Goal: Navigation & Orientation: Find specific page/section

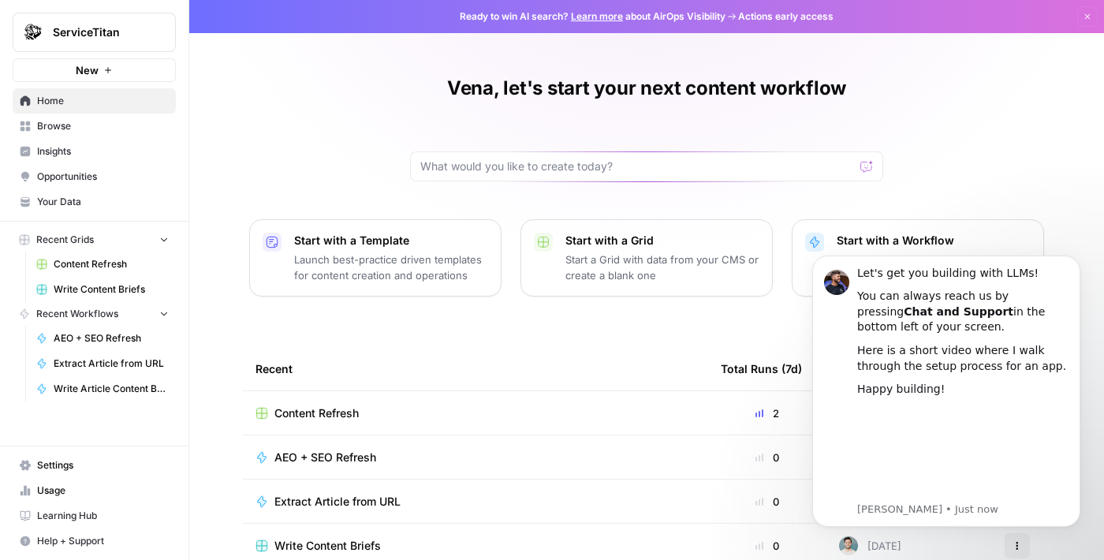
click at [1015, 147] on div "Vena, let's start your next content workflow Start with a Template Launch best-…" at bounding box center [646, 318] width 915 height 637
click at [1078, 256] on icon "Dismiss notification" at bounding box center [1075, 259] width 9 height 9
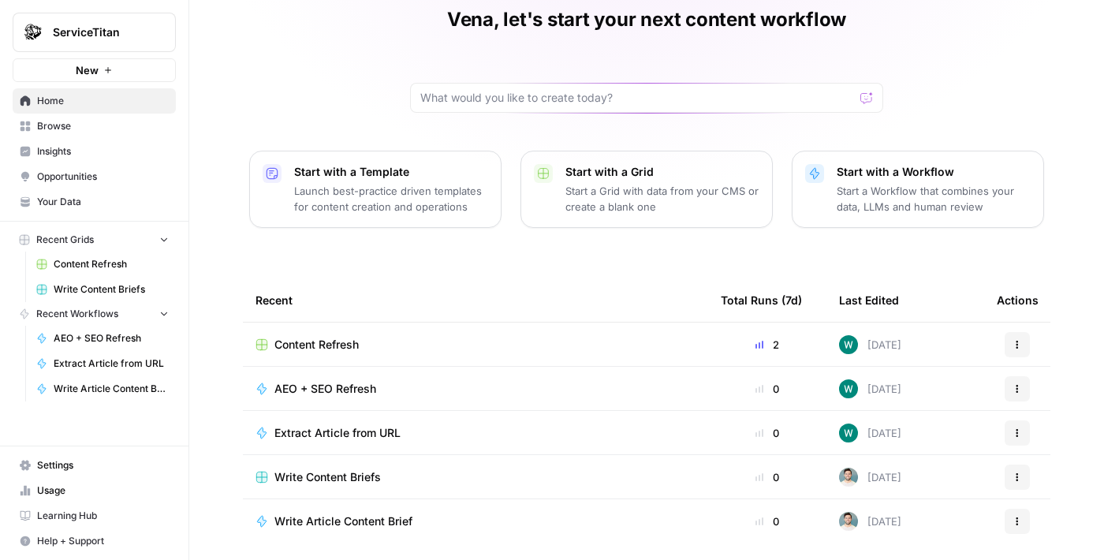
scroll to position [77, 0]
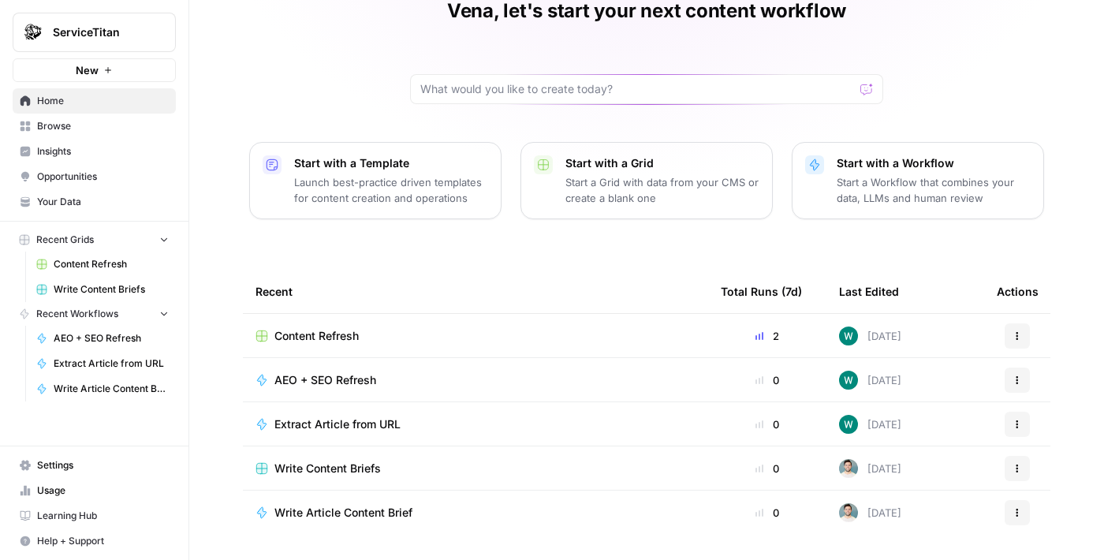
click at [456, 280] on div "Recent" at bounding box center [475, 291] width 440 height 43
click at [521, 292] on div "Recent" at bounding box center [475, 291] width 440 height 43
click at [450, 525] on td "Write Article Content Brief" at bounding box center [475, 512] width 465 height 44
click at [483, 466] on div "Write Content Briefs" at bounding box center [475, 468] width 440 height 16
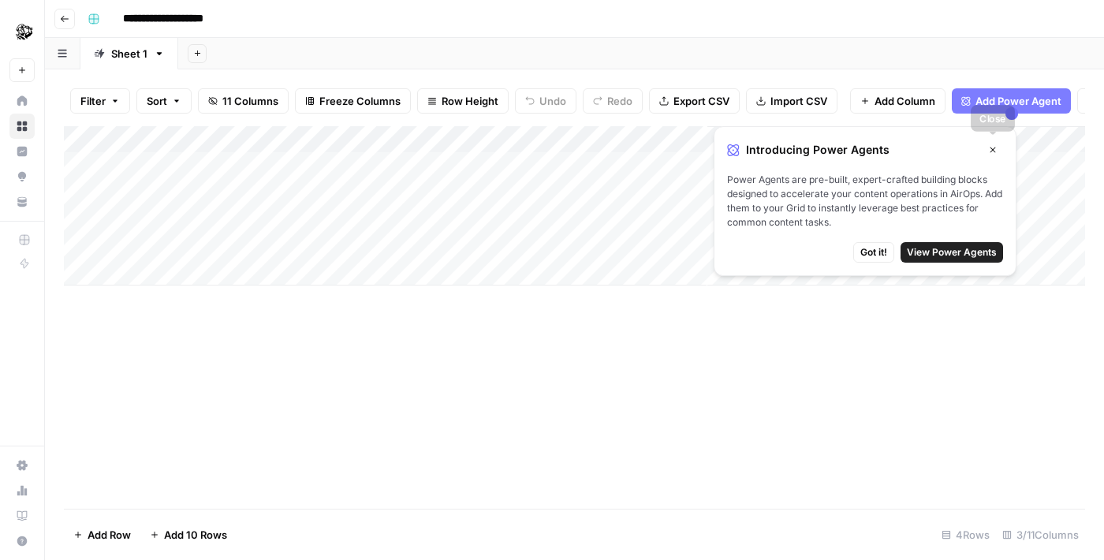
click at [988, 147] on icon "button" at bounding box center [992, 149] width 9 height 9
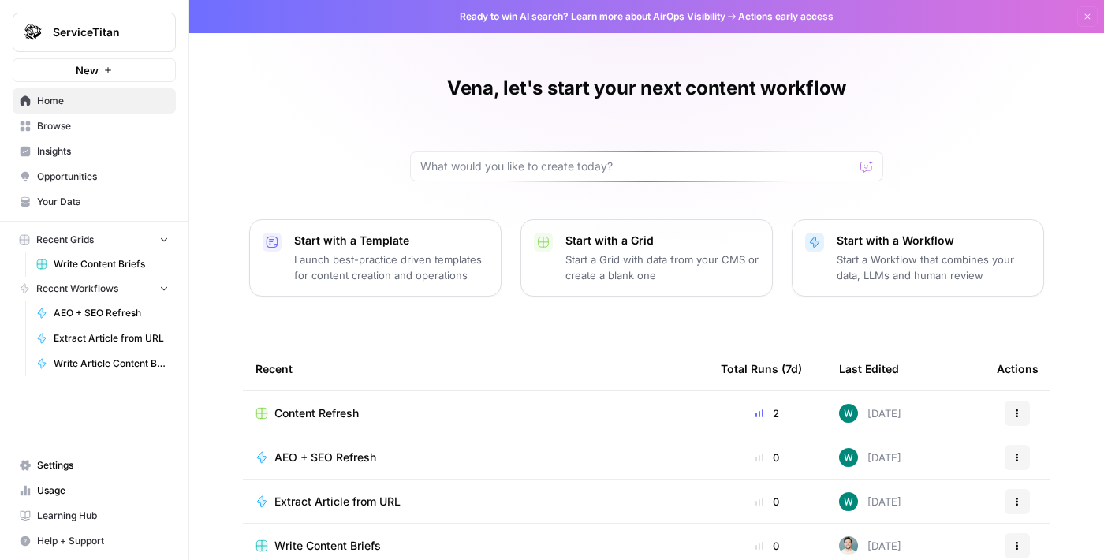
click at [463, 505] on div "Extract Article from URL" at bounding box center [475, 502] width 440 height 16
click at [456, 447] on td "AEO + SEO Refresh" at bounding box center [475, 456] width 465 height 43
click at [475, 421] on td "Content Refresh" at bounding box center [475, 412] width 465 height 43
click at [456, 404] on td "Content Refresh" at bounding box center [475, 412] width 465 height 43
click at [329, 408] on span "Content Refresh" at bounding box center [316, 413] width 84 height 16
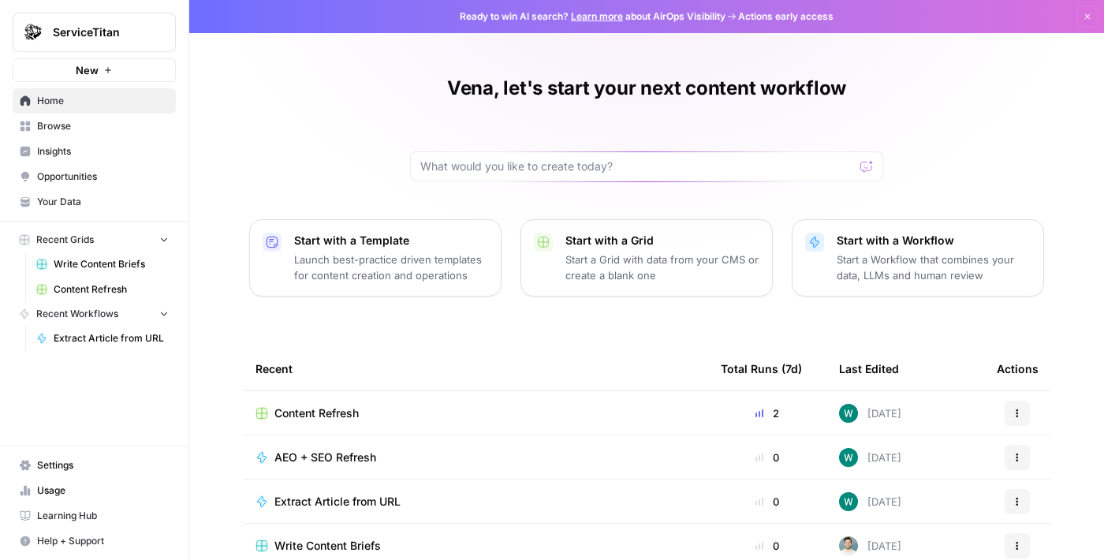
scroll to position [77, 0]
